Goal: Information Seeking & Learning: Learn about a topic

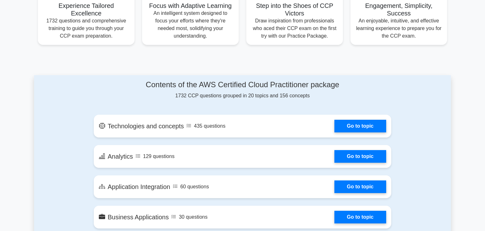
scroll to position [331, 0]
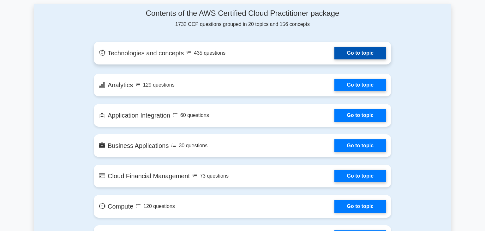
click at [347, 55] on link "Go to topic" at bounding box center [360, 53] width 52 height 13
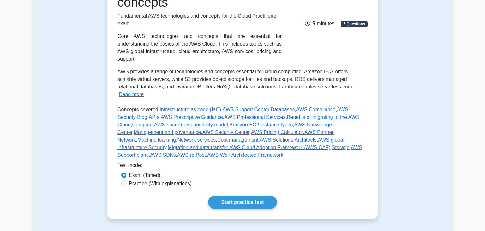
scroll to position [126, 0]
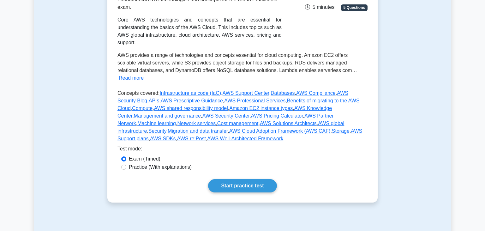
click at [176, 163] on label "Practice (With explanations)" at bounding box center [160, 167] width 63 height 8
click at [126, 164] on input "Practice (With explanations)" at bounding box center [123, 166] width 5 height 5
radio input "true"
click at [224, 179] on link "Start practice test" at bounding box center [242, 185] width 69 height 13
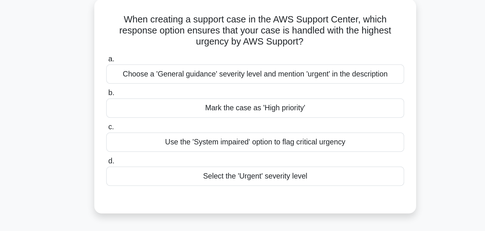
click at [234, 110] on div "Mark the case as 'High priority'" at bounding box center [242, 110] width 205 height 13
click at [140, 102] on input "b. [PERSON_NAME] the case as 'High priority'" at bounding box center [140, 100] width 0 height 4
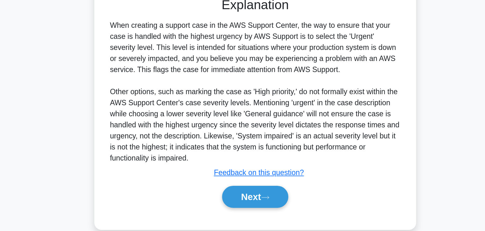
scroll to position [113, 0]
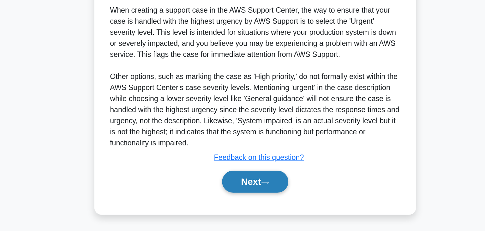
click at [233, 196] on button "Next" at bounding box center [242, 196] width 45 height 15
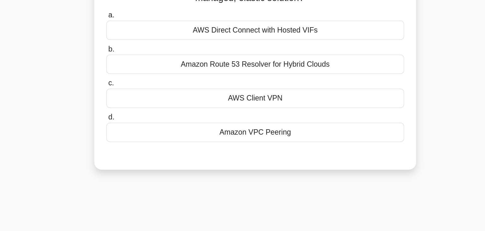
scroll to position [0, 0]
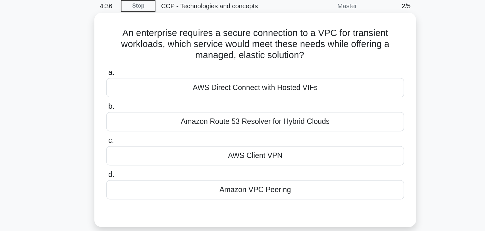
click at [259, 87] on div "AWS Direct Connect with Hosted VIFs" at bounding box center [242, 86] width 205 height 13
click at [140, 79] on input "a. AWS Direct Connect with Hosted VIFs" at bounding box center [140, 77] width 0 height 4
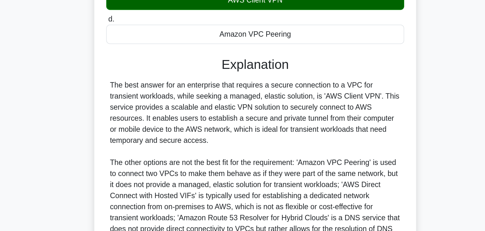
scroll to position [128, 0]
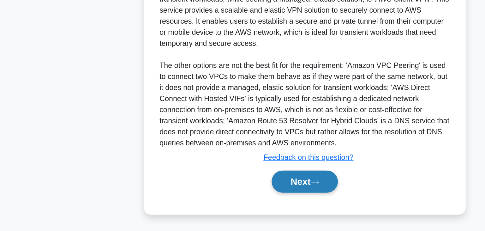
click at [230, 202] on button "Next" at bounding box center [242, 196] width 45 height 15
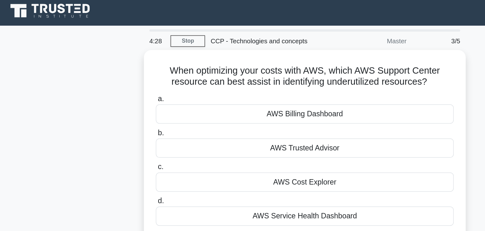
scroll to position [0, 0]
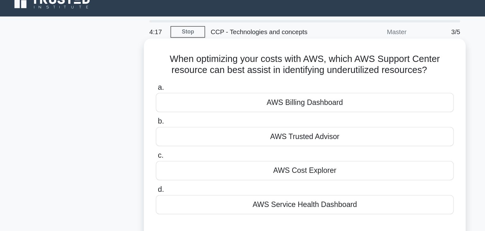
click at [261, 103] on div "AWS Trusted Advisor" at bounding box center [242, 102] width 205 height 13
click at [140, 94] on input "b. AWS Trusted Advisor" at bounding box center [140, 92] width 0 height 4
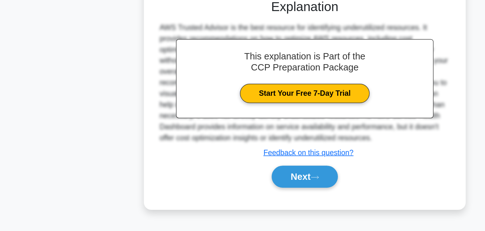
scroll to position [108, 0]
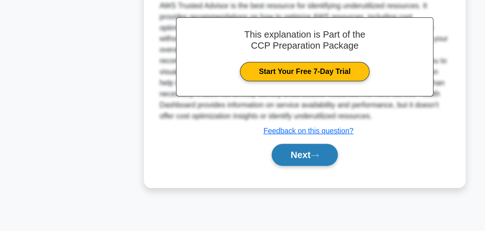
click at [249, 178] on button "Next" at bounding box center [242, 178] width 45 height 15
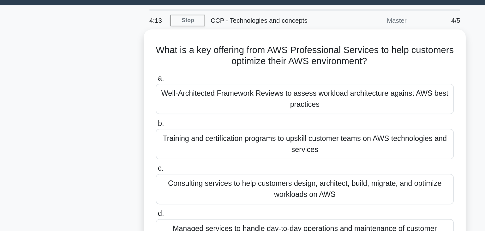
scroll to position [0, 0]
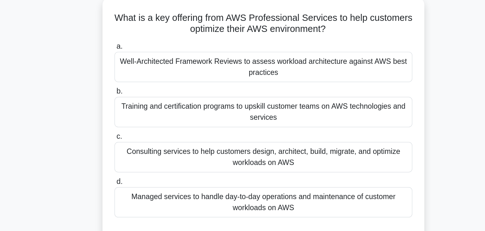
click at [232, 146] on div "Consulting services to help customers design, architect, build, migrate, and op…" at bounding box center [242, 144] width 205 height 21
click at [140, 133] on input "c. Consulting services to help customers design, architect, build, migrate, and…" at bounding box center [140, 131] width 0 height 4
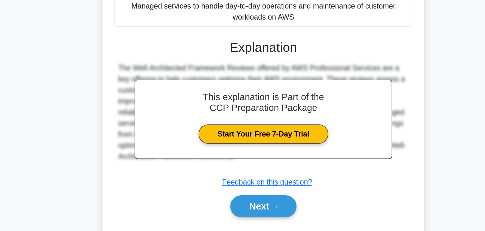
scroll to position [96, 0]
click at [233, 214] on button "Next" at bounding box center [242, 213] width 45 height 15
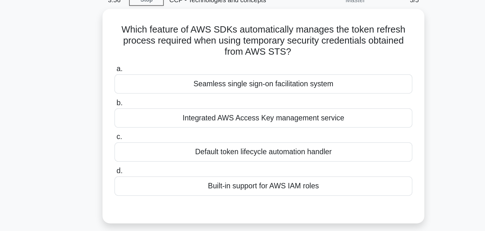
scroll to position [0, 0]
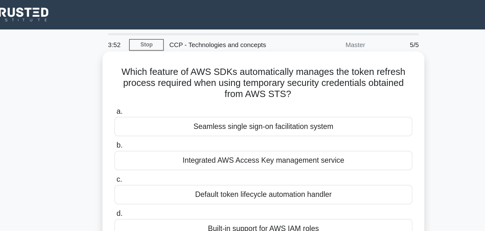
click at [233, 61] on h5 "Which feature of AWS SDKs automatically manages the token refresh process requi…" at bounding box center [243, 56] width 206 height 23
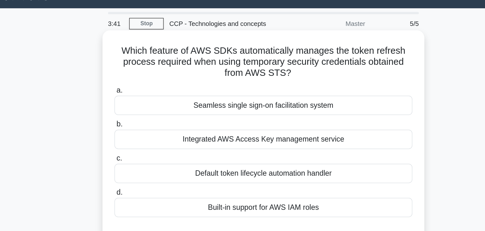
click at [227, 132] on div "Default token lifecycle automation handler" at bounding box center [242, 133] width 205 height 13
click at [140, 125] on input "c. Default token lifecycle automation handler" at bounding box center [140, 123] width 0 height 4
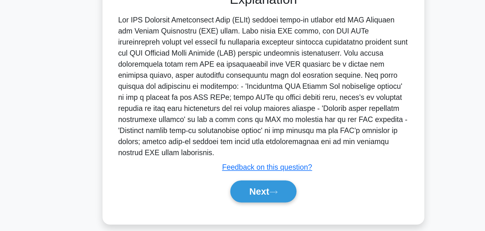
scroll to position [110, 0]
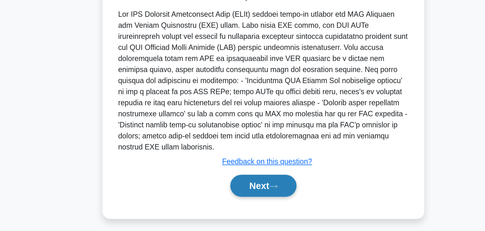
click at [236, 196] on button "Next" at bounding box center [242, 199] width 45 height 15
